Goal: Browse casually

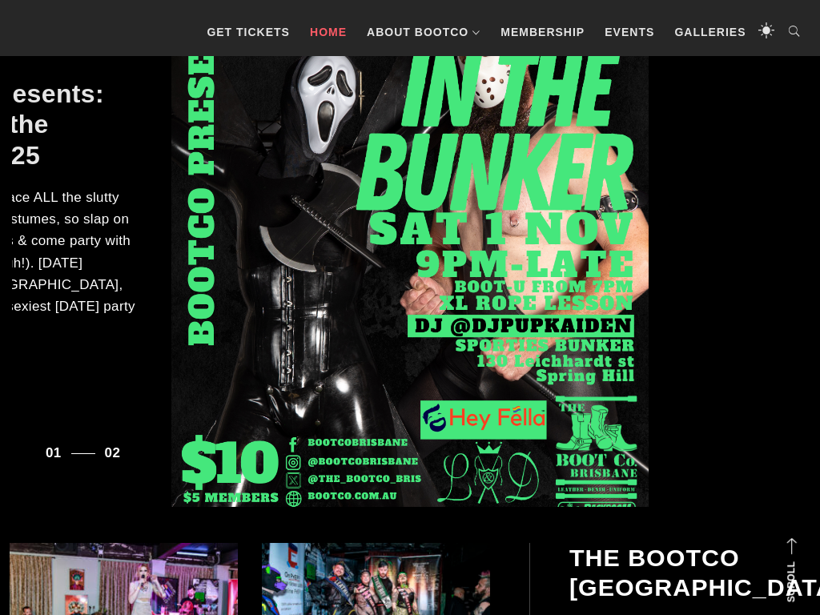
scroll to position [457, 0]
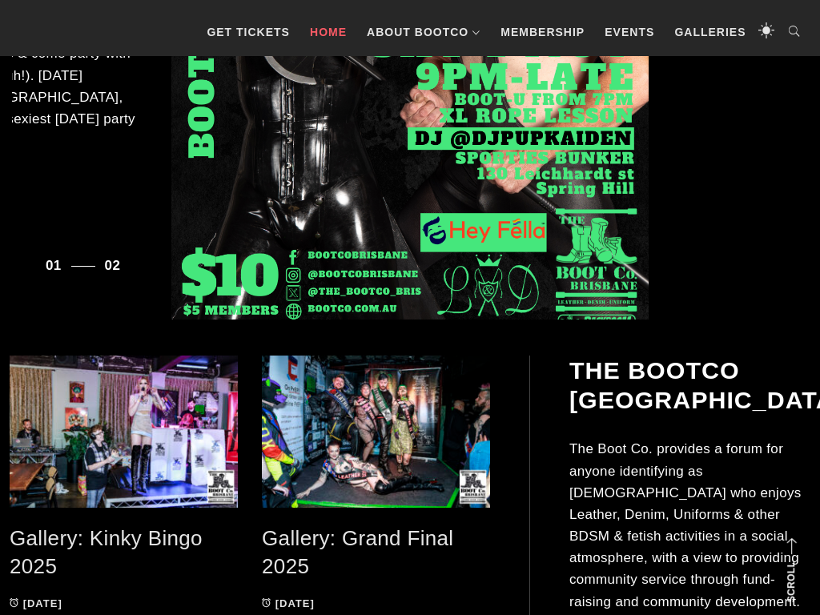
scroll to position [457, 0]
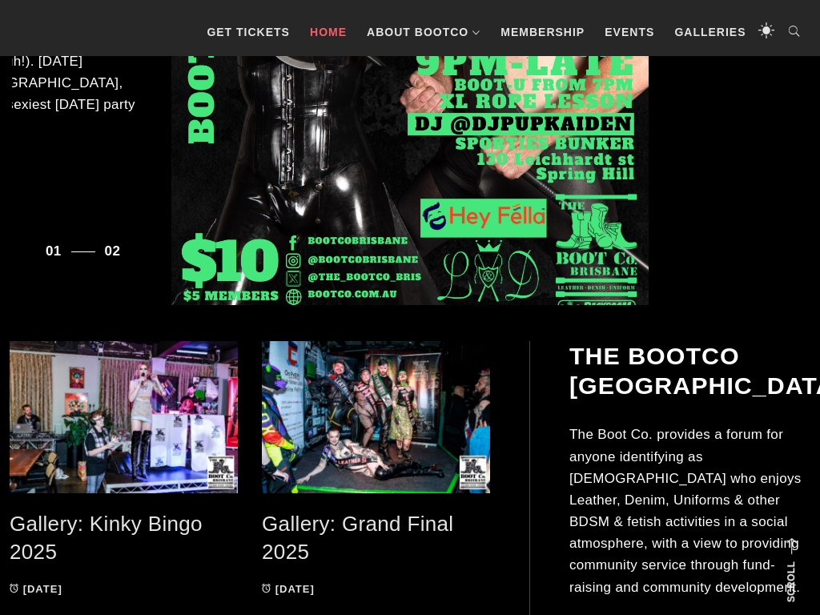
scroll to position [457, 0]
